Goal: Transaction & Acquisition: Purchase product/service

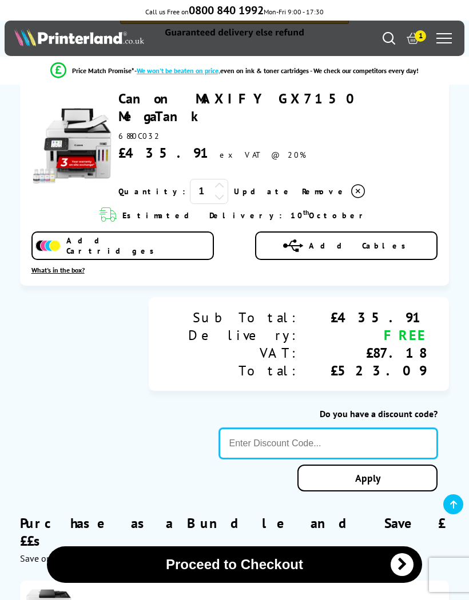
click at [242, 434] on input "text" at bounding box center [328, 443] width 219 height 31
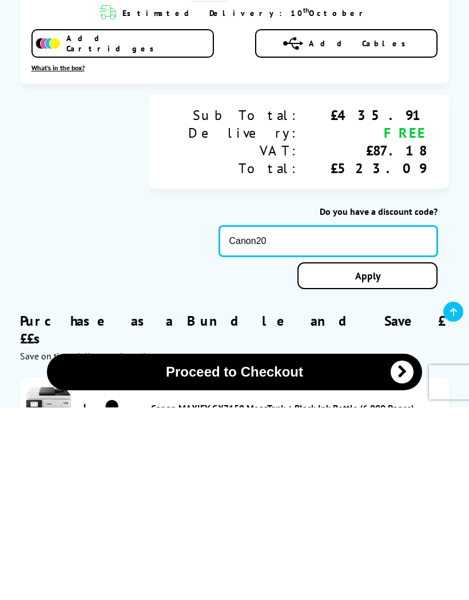
type input "Canon20"
click at [370, 264] on div "Proceed to Checkout Shopping Basket 1 Update" at bounding box center [234, 277] width 469 height 1024
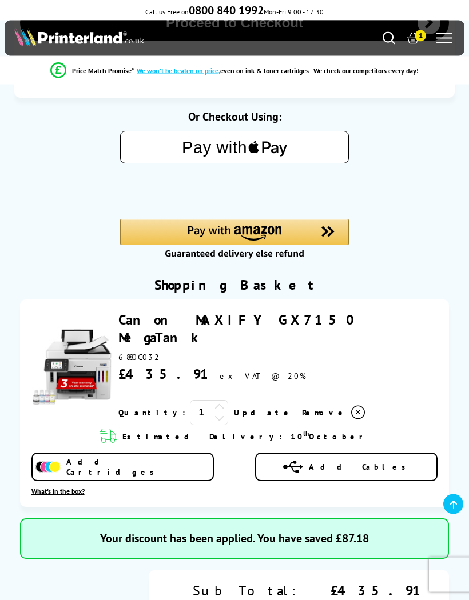
scroll to position [101, 0]
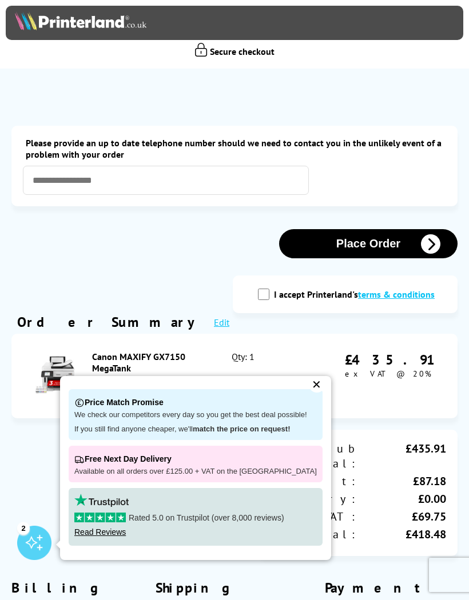
click at [309, 386] on div "✕" at bounding box center [317, 385] width 16 height 16
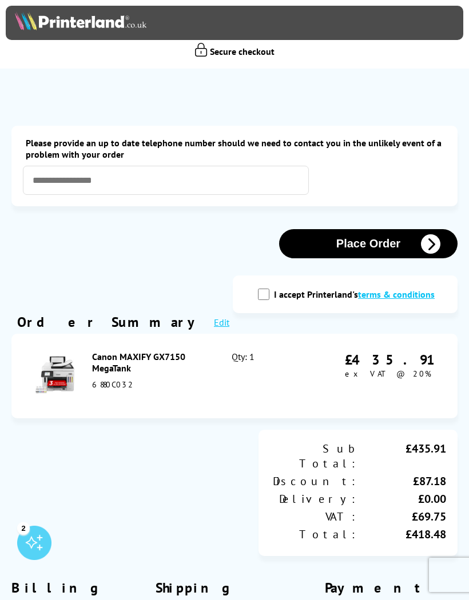
click at [269, 297] on input "I accept Printerland's terms & conditions" at bounding box center [263, 294] width 11 height 11
checkbox input "true"
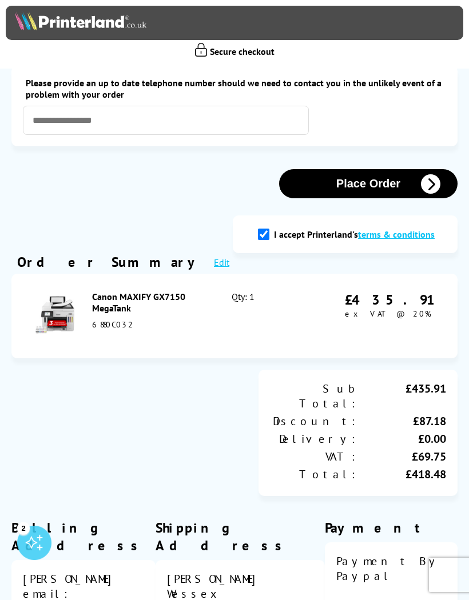
scroll to position [59, 0]
click at [432, 189] on icon "button" at bounding box center [430, 184] width 19 height 19
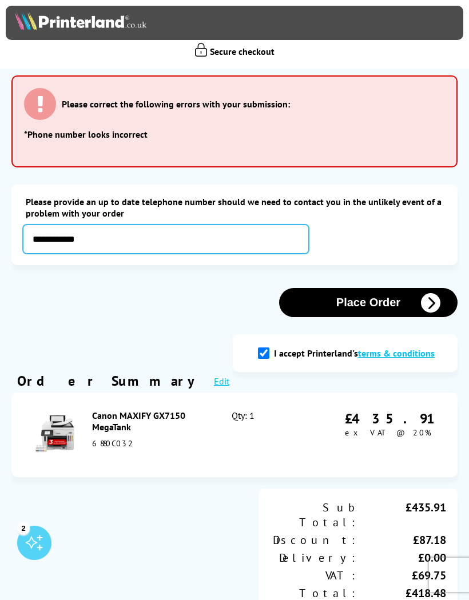
type input "**********"
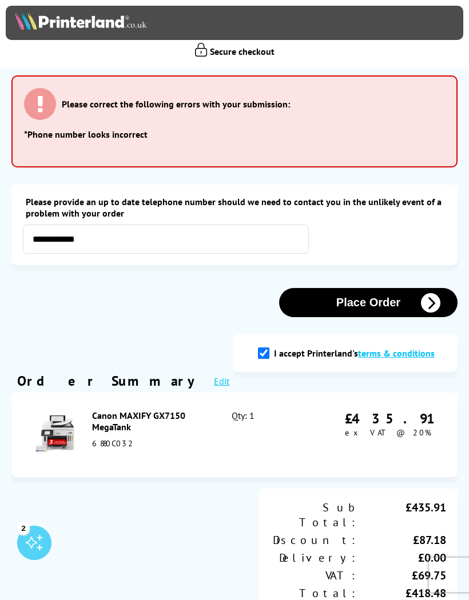
click at [406, 307] on button "Place Order" at bounding box center [368, 302] width 178 height 29
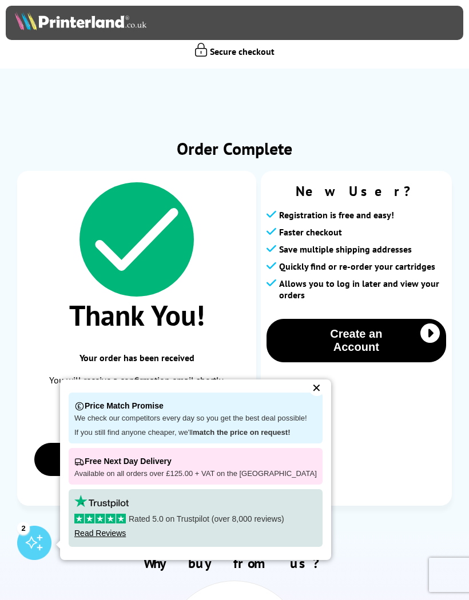
click at [310, 386] on div "✕" at bounding box center [317, 388] width 16 height 16
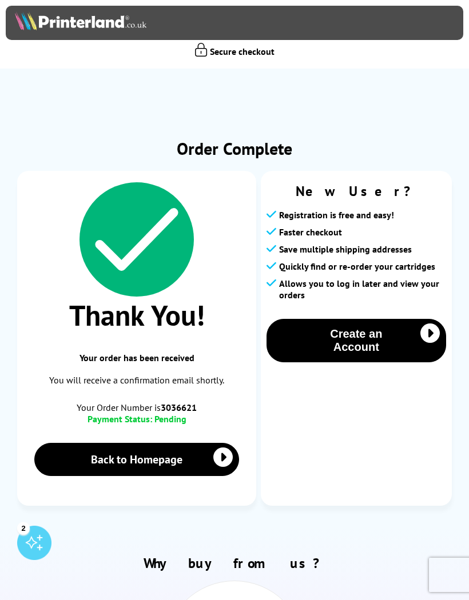
click at [175, 458] on link "Back to Homepage" at bounding box center [136, 459] width 205 height 33
